Goal: Task Accomplishment & Management: Manage account settings

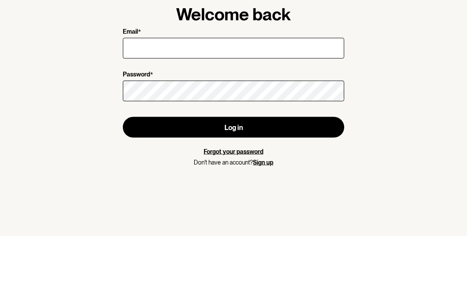
type input "[EMAIL_ADDRESS][DOMAIN_NAME]"
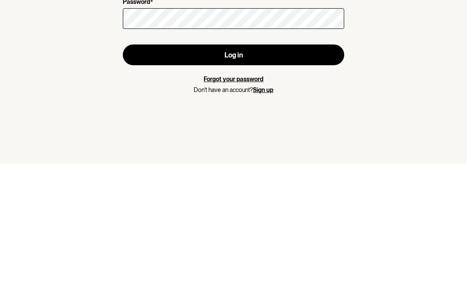
click at [313, 179] on button "Log in" at bounding box center [233, 189] width 221 height 21
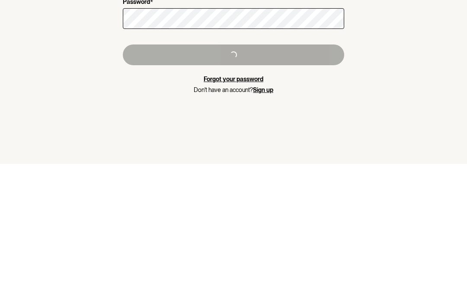
scroll to position [35, 0]
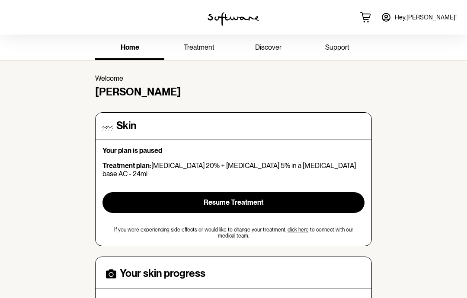
click at [204, 49] on span "treatment" at bounding box center [199, 47] width 31 height 8
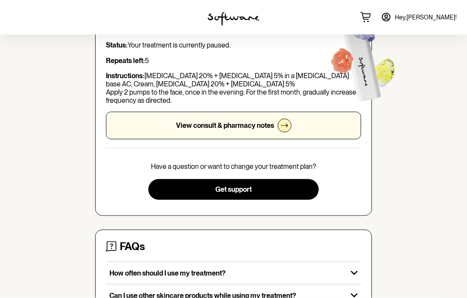
click at [286, 126] on icon at bounding box center [284, 125] width 7 height 7
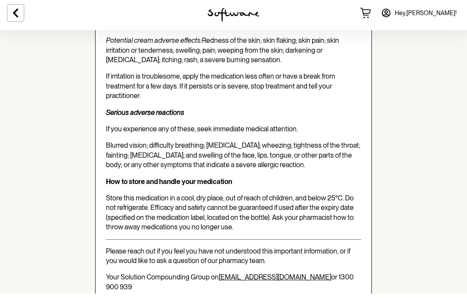
scroll to position [1645, 0]
